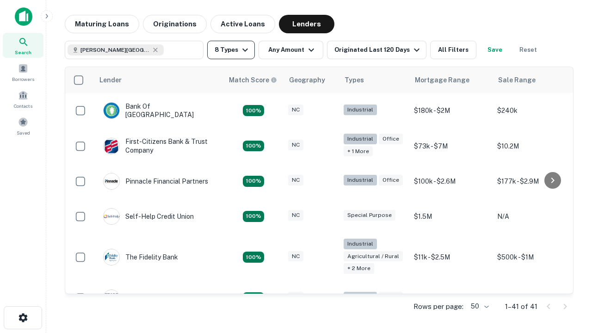
click at [231, 50] on button "8 Types" at bounding box center [231, 50] width 48 height 19
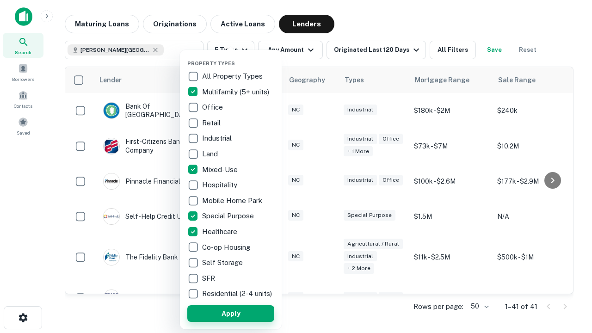
click at [231, 313] on button "Apply" at bounding box center [230, 313] width 87 height 17
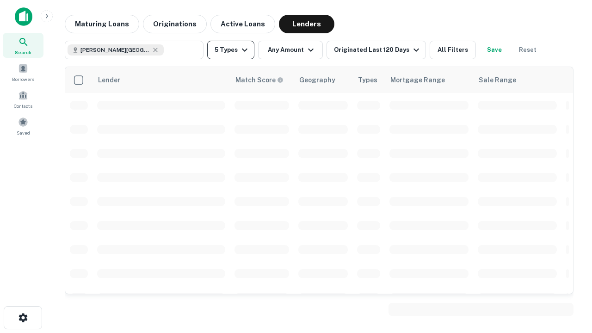
click at [231, 50] on button "5 Types" at bounding box center [230, 50] width 47 height 19
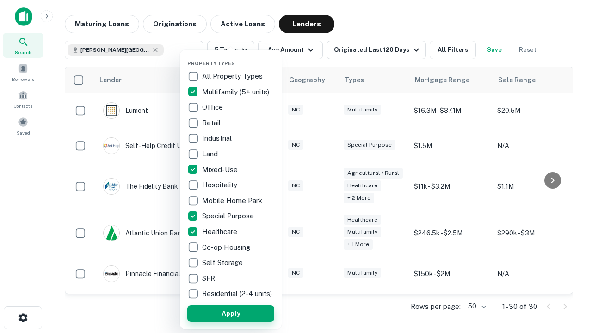
click at [248, 313] on button "Apply" at bounding box center [230, 313] width 87 height 17
